Goal: Task Accomplishment & Management: Complete application form

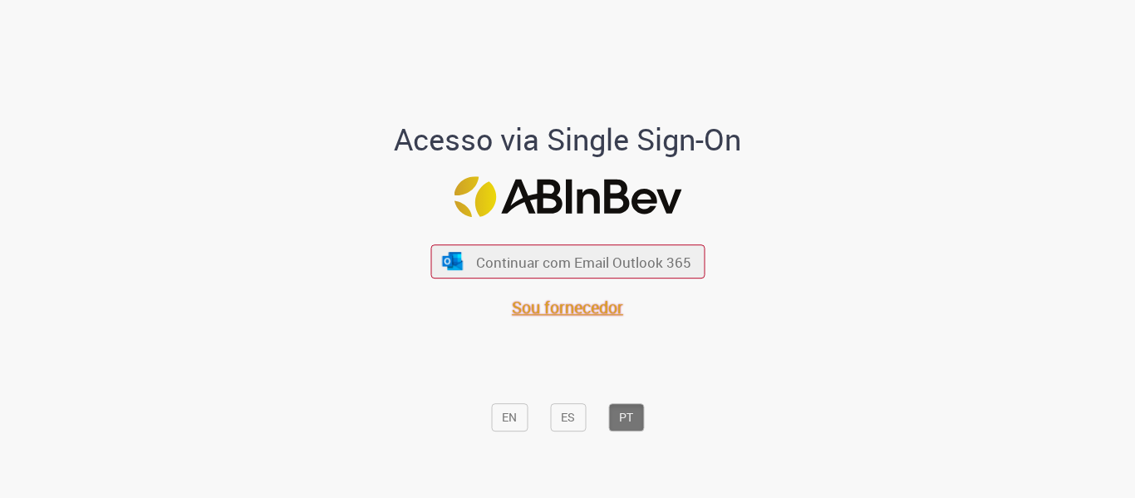
click at [582, 307] on span "Sou fornecedor" at bounding box center [567, 307] width 111 height 22
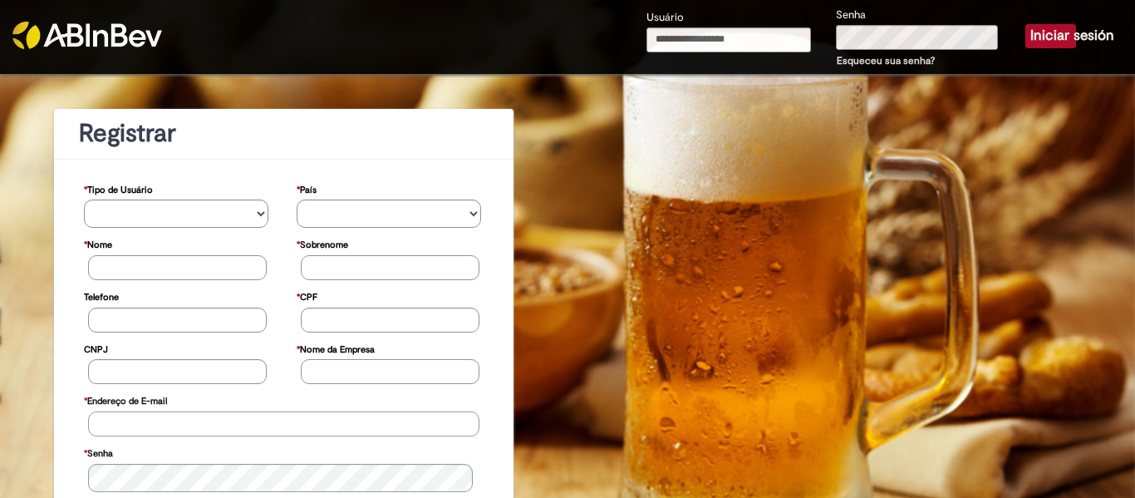
type input "**********"
click at [1041, 28] on button "Iniciar sesión" at bounding box center [1051, 35] width 51 height 23
